Goal: Task Accomplishment & Management: Manage account settings

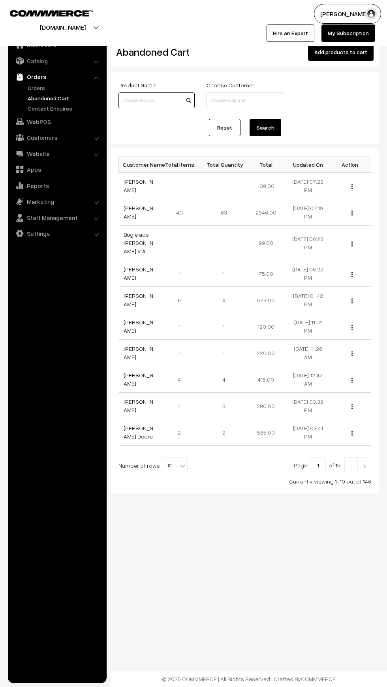
click at [139, 101] on input at bounding box center [156, 100] width 76 height 16
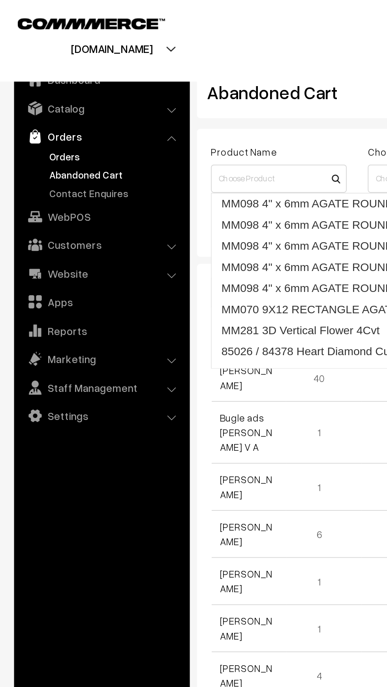
click at [31, 88] on link "Orders" at bounding box center [65, 88] width 78 height 8
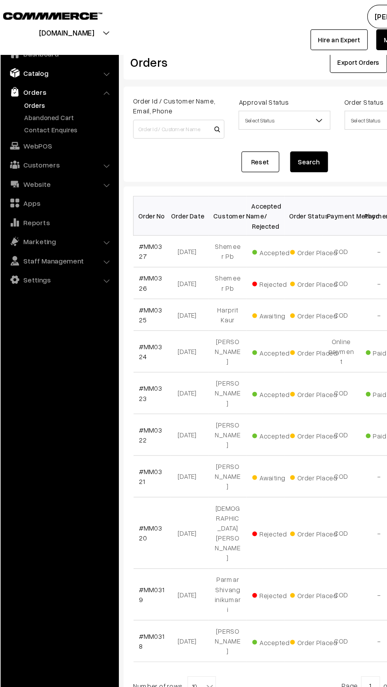
click at [26, 56] on link "Catalog" at bounding box center [57, 61] width 94 height 14
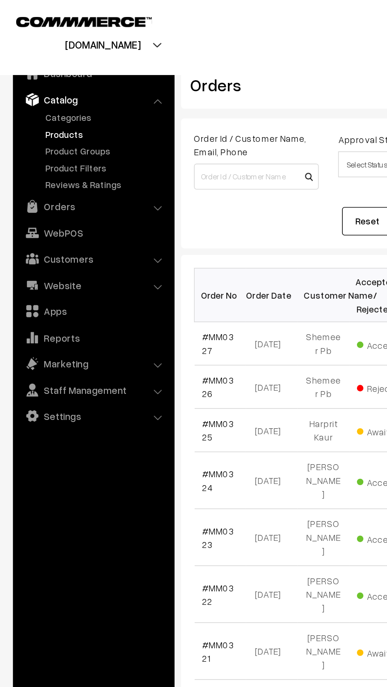
click at [28, 81] on link "Products" at bounding box center [65, 82] width 78 height 8
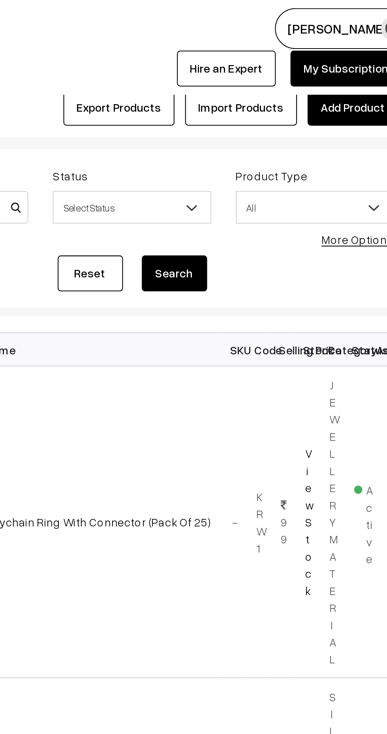
type input "Baby"
click at [267, 129] on button "Search" at bounding box center [266, 132] width 32 height 17
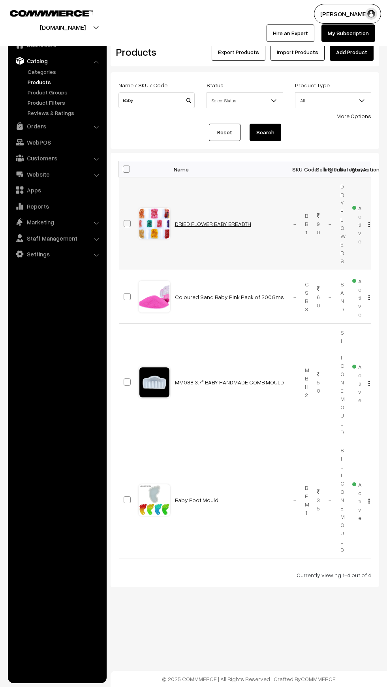
click at [196, 221] on link "DRIED FLOWER BABY BREADTH" at bounding box center [213, 223] width 76 height 7
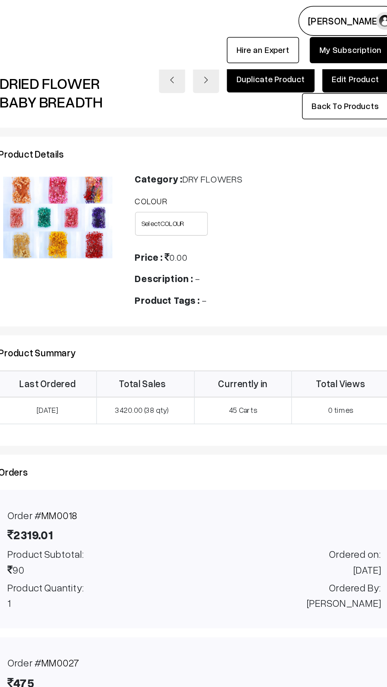
click at [346, 53] on link "Edit Product" at bounding box center [352, 52] width 44 height 17
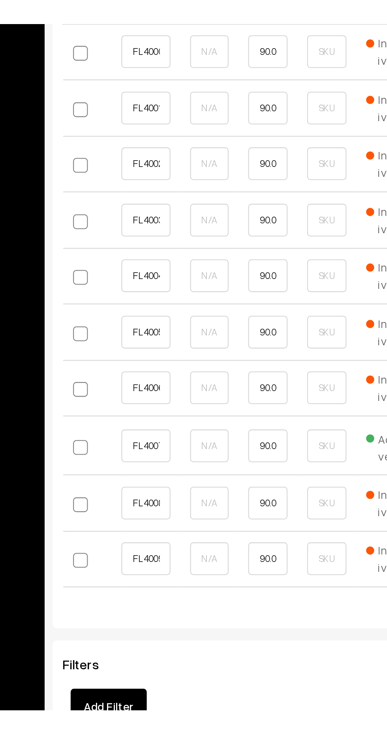
scroll to position [419, 0]
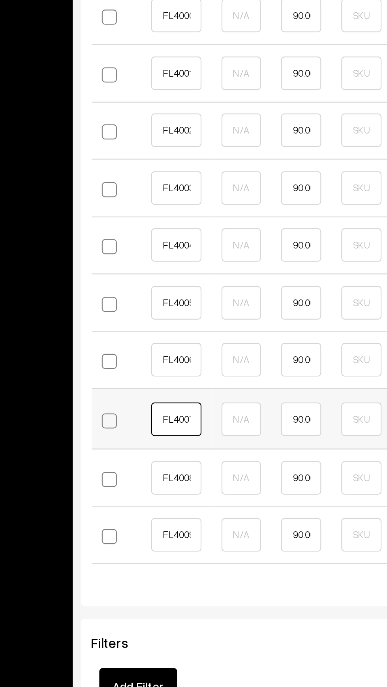
click at [158, 502] on input "FL4007 C GREEN" at bounding box center [156, 495] width 24 height 16
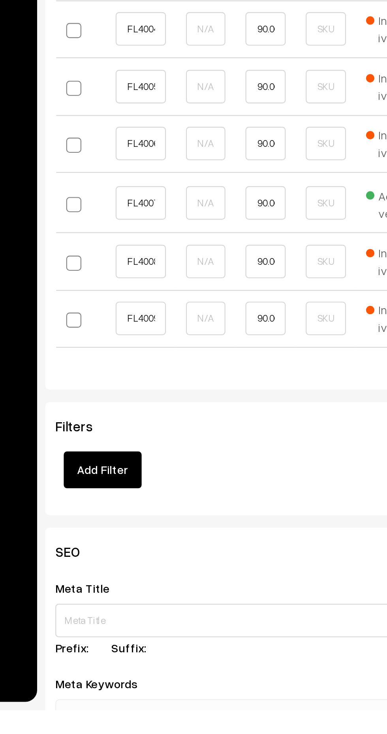
click at [179, 614] on div "Filters Add Filter" at bounding box center [209, 613] width 189 height 33
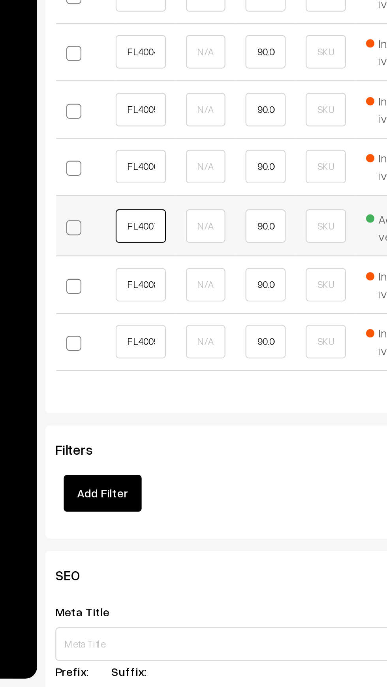
click at [154, 477] on input "FL4007 C GREEN" at bounding box center [156, 470] width 24 height 16
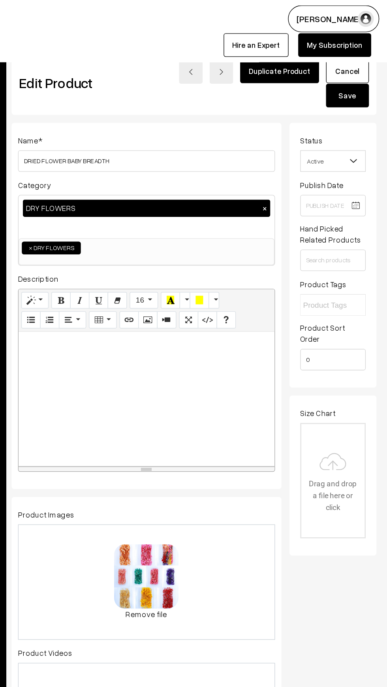
scroll to position [0, 0]
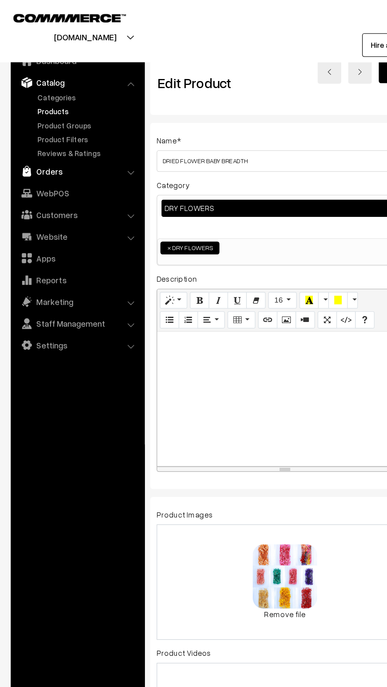
click at [26, 123] on link "Orders" at bounding box center [57, 126] width 94 height 14
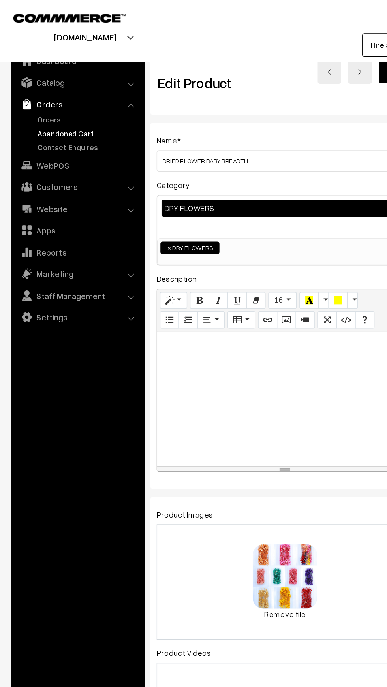
click at [28, 95] on link "Abandoned Cart" at bounding box center [65, 98] width 78 height 8
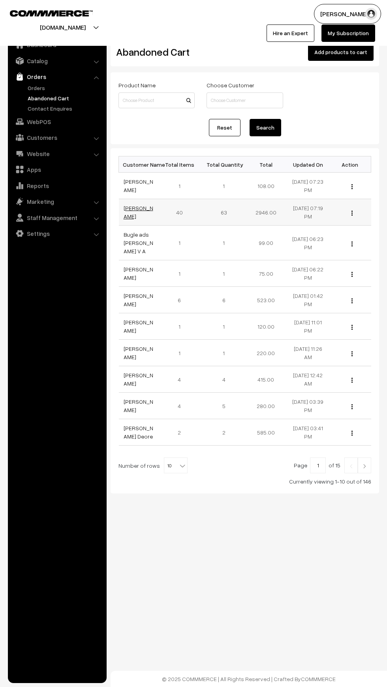
click at [133, 208] on link "[PERSON_NAME]" at bounding box center [139, 212] width 30 height 15
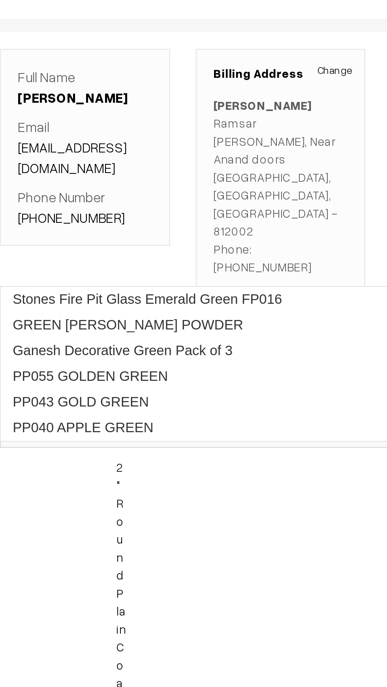
click at [144, 205] on input "Green" at bounding box center [244, 213] width 259 height 16
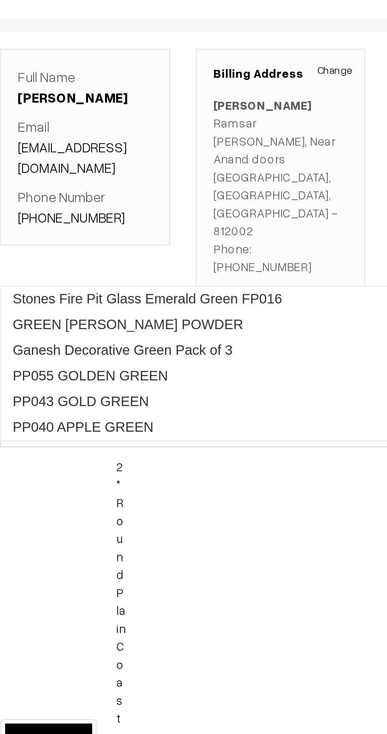
type input "G"
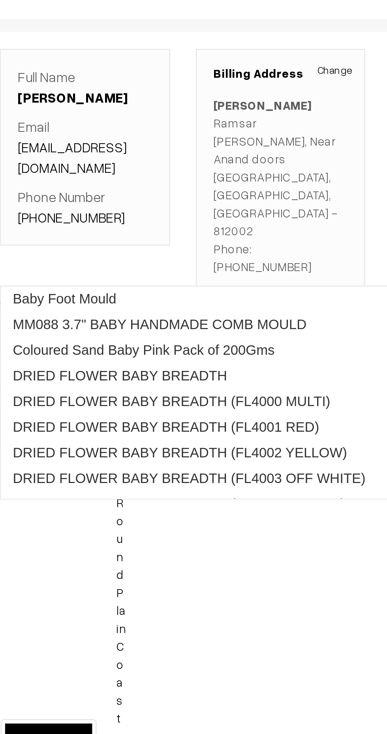
type input "Baby b"
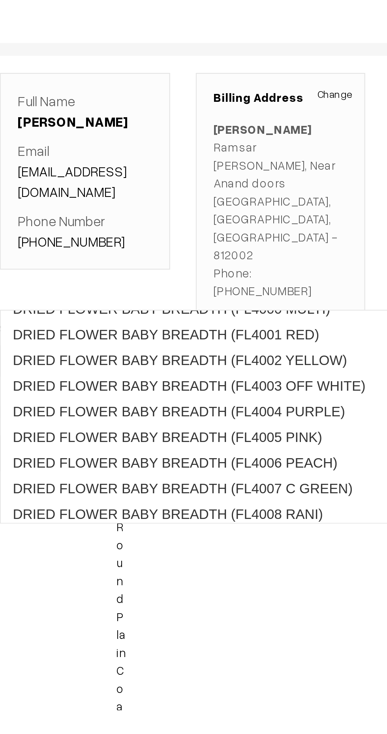
scroll to position [32, 0]
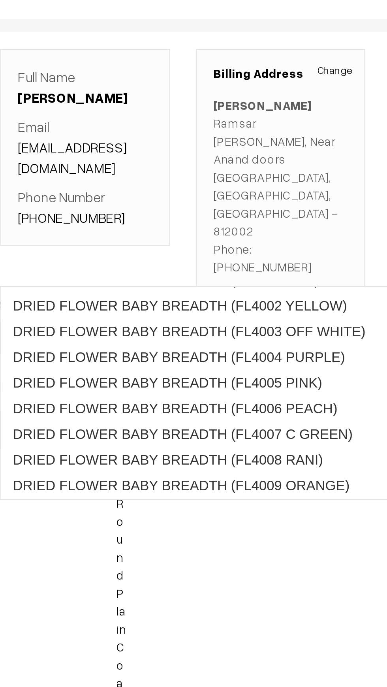
click at [138, 262] on link "DRIED FLOWER BABY BREADTH (FL4007 C GREEN)" at bounding box center [245, 258] width 258 height 12
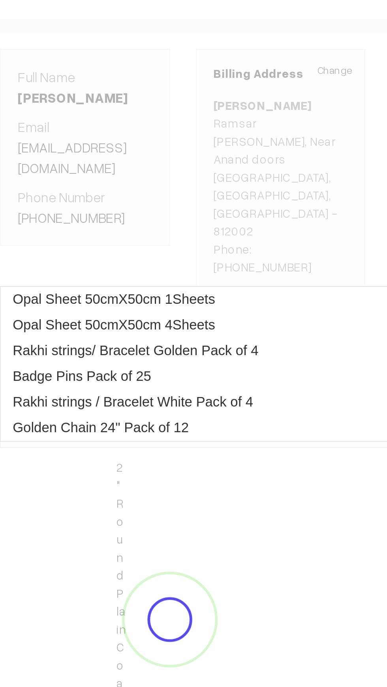
scroll to position [0, 0]
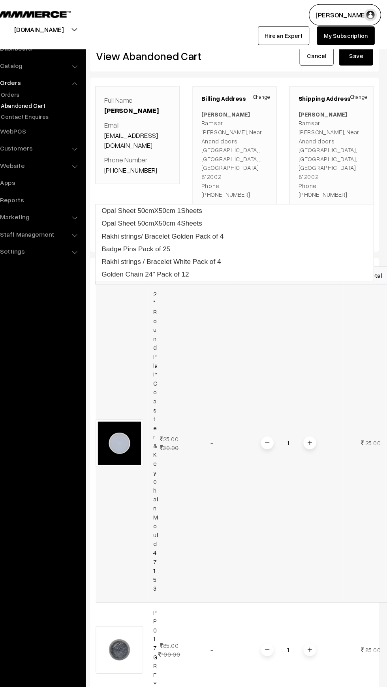
click at [118, 305] on td at bounding box center [140, 412] width 49 height 296
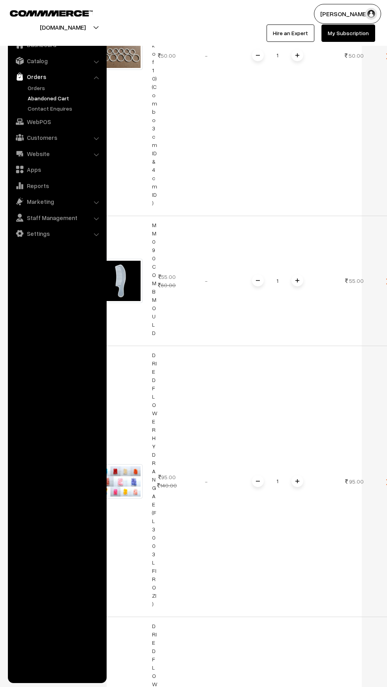
scroll to position [8177, 0]
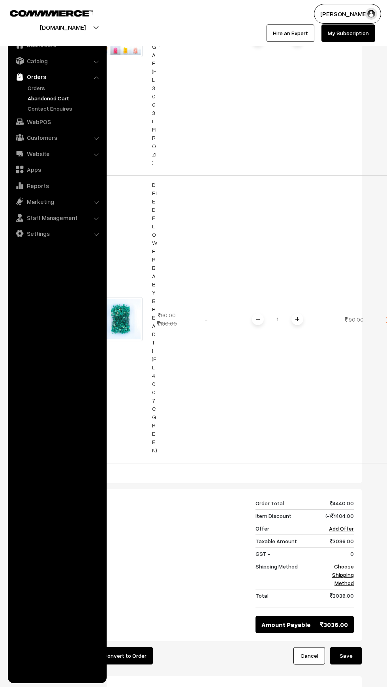
click at [346, 647] on button "Save" at bounding box center [346, 655] width 32 height 17
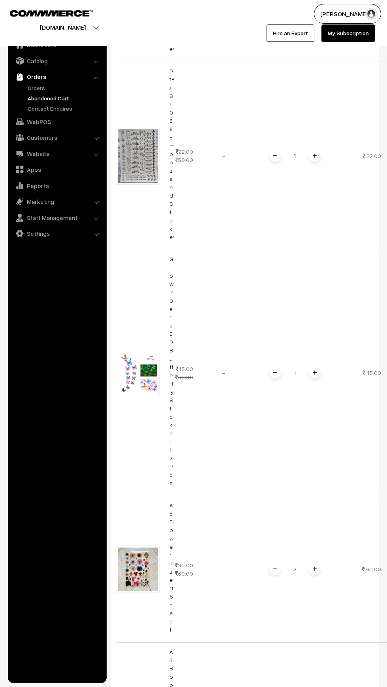
click at [34, 98] on link "Abandoned Cart" at bounding box center [65, 98] width 78 height 8
click at [20, 77] on img at bounding box center [20, 77] width 8 height 8
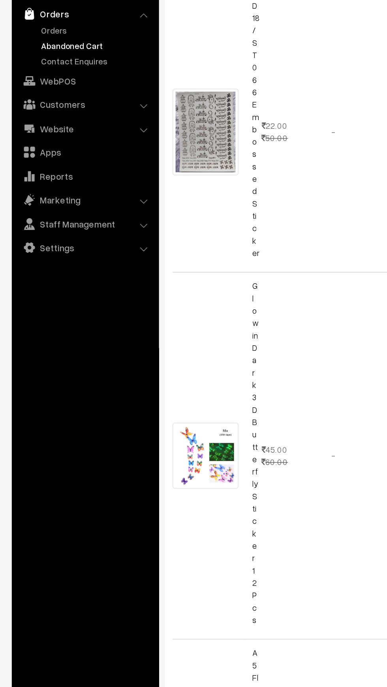
scroll to position [5361, 0]
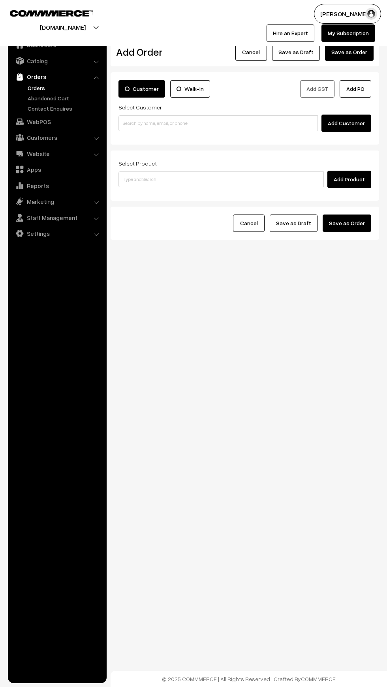
click at [29, 90] on link "Orders" at bounding box center [65, 88] width 78 height 8
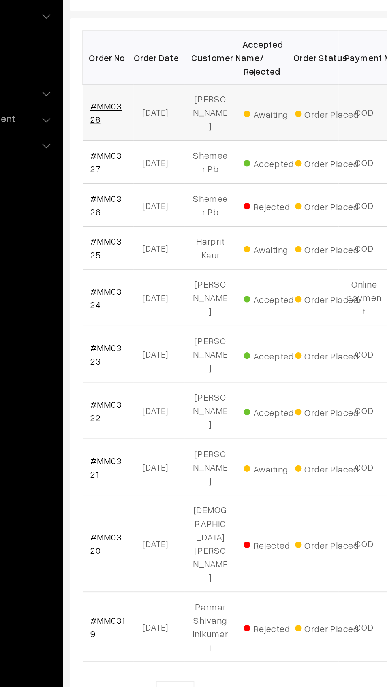
click at [139, 211] on link "#MM0328" at bounding box center [133, 213] width 19 height 15
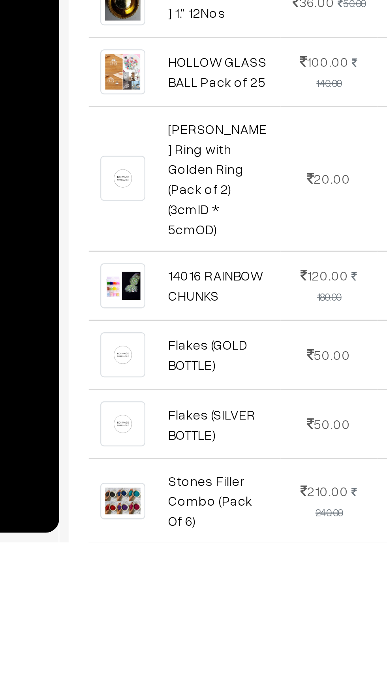
scroll to position [132, 0]
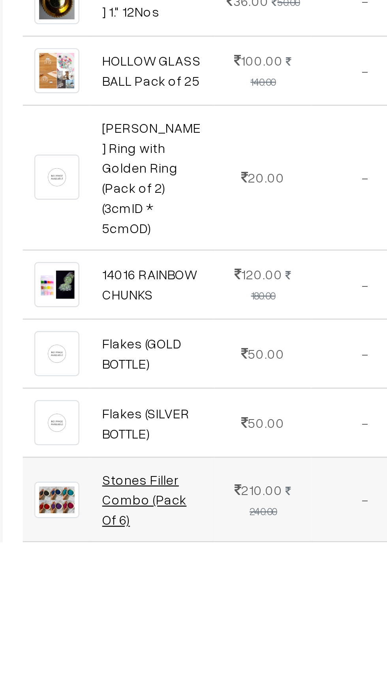
click at [169, 657] on link "Stones Filler Combo (Pack Of 6)" at bounding box center [169, 668] width 35 height 23
